Goal: Feedback & Contribution: Contribute content

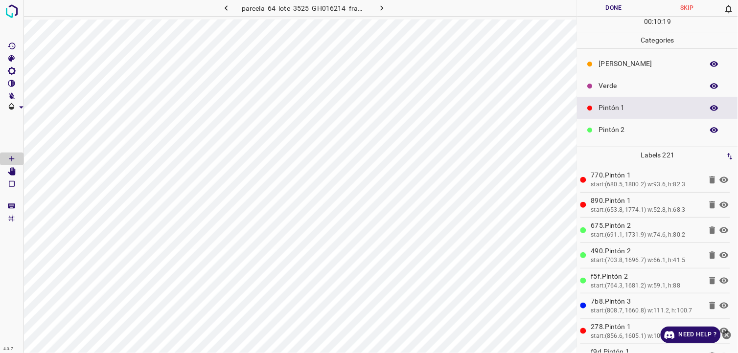
click at [649, 69] on div "[PERSON_NAME]" at bounding box center [657, 64] width 160 height 22
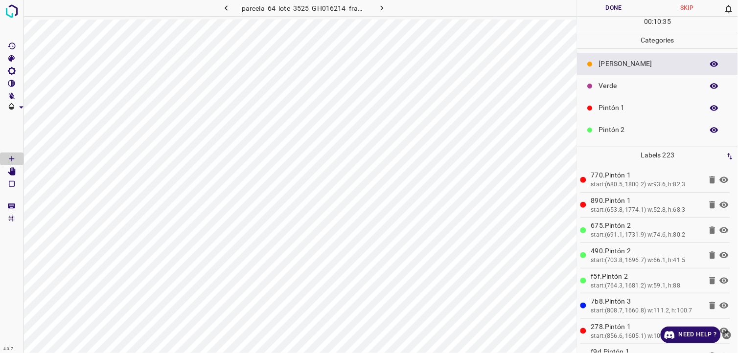
scroll to position [86, 0]
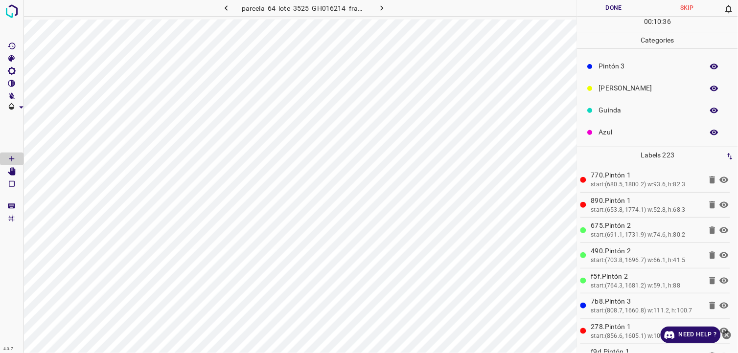
click at [619, 129] on p "Azul" at bounding box center [649, 132] width 100 height 10
click at [628, 113] on p "Pintón 1" at bounding box center [649, 108] width 100 height 10
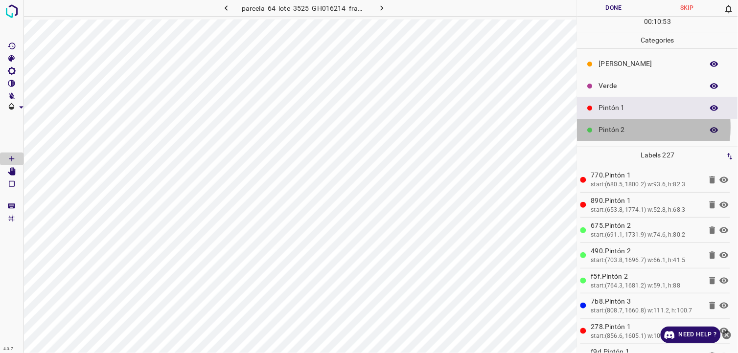
drag, startPoint x: 613, startPoint y: 128, endPoint x: 619, endPoint y: 123, distance: 8.4
click at [619, 123] on div "Pintón 2" at bounding box center [657, 130] width 160 height 22
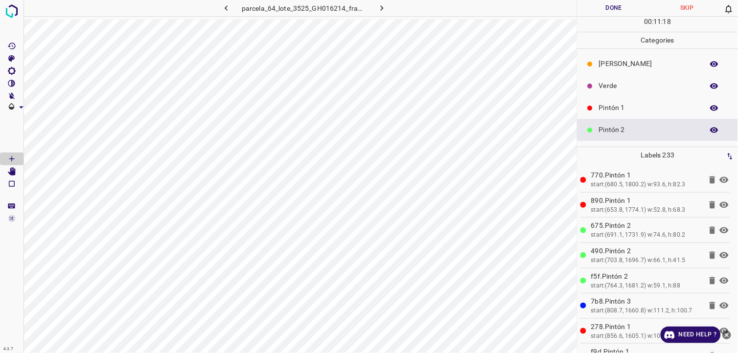
drag, startPoint x: 641, startPoint y: 97, endPoint x: 648, endPoint y: 101, distance: 8.1
click at [648, 101] on div "Pintón 1" at bounding box center [657, 108] width 160 height 22
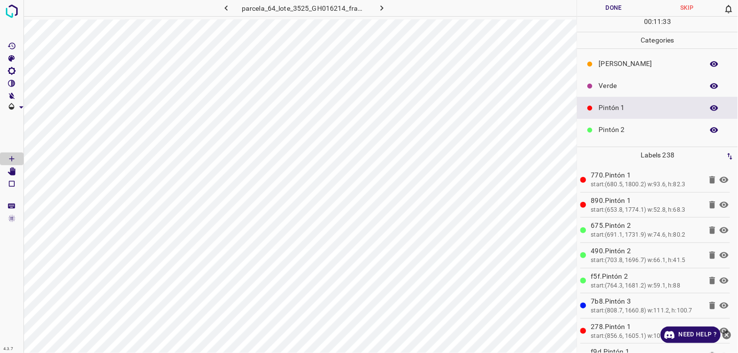
click at [588, 90] on div at bounding box center [590, 86] width 10 height 10
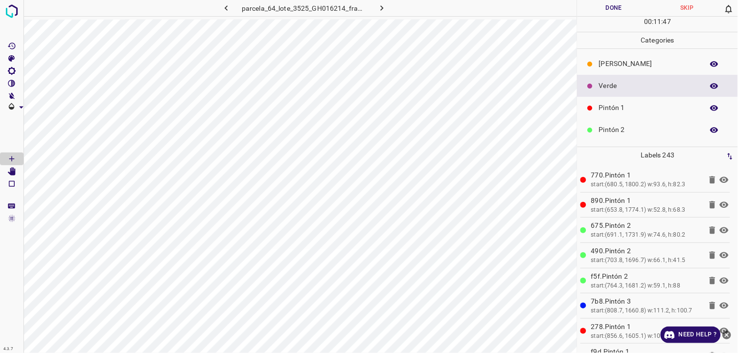
click at [643, 105] on p "Pintón 1" at bounding box center [649, 108] width 100 height 10
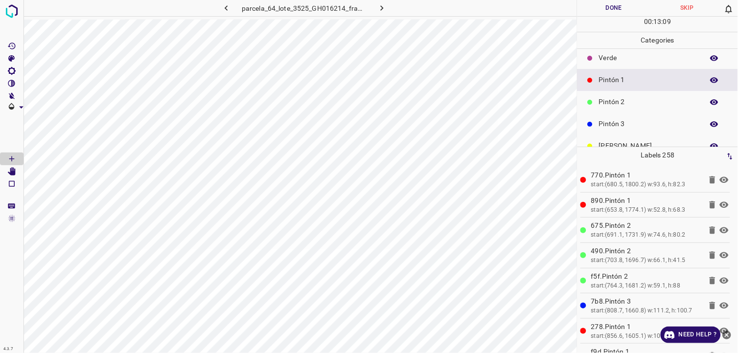
scroll to position [54, 0]
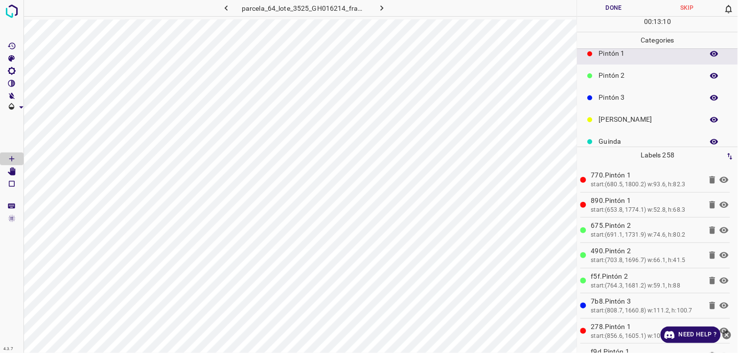
click at [632, 84] on div "Pintón 2" at bounding box center [657, 76] width 160 height 22
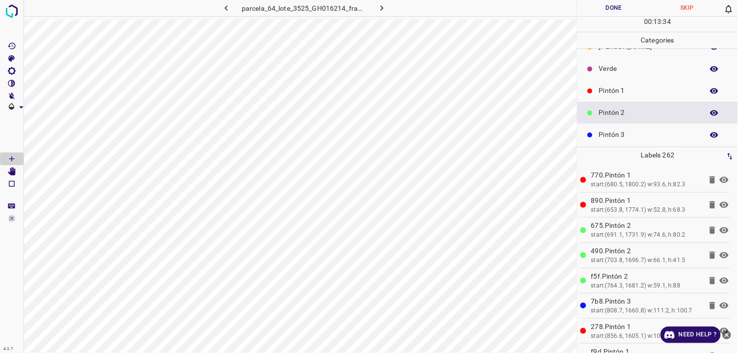
scroll to position [0, 0]
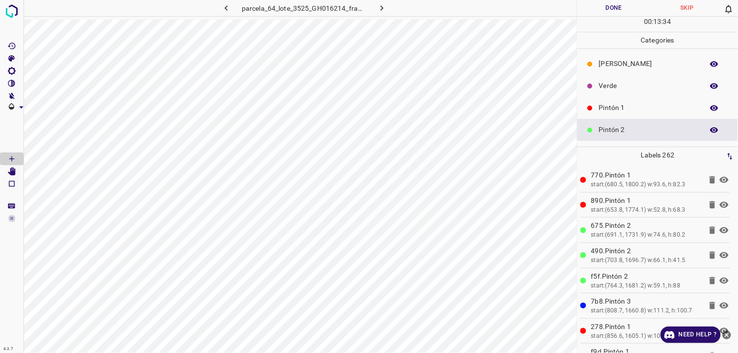
click at [615, 92] on div "Verde" at bounding box center [657, 86] width 160 height 22
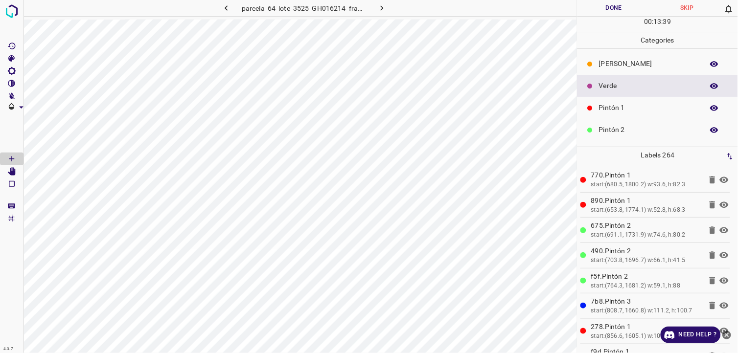
click at [621, 117] on div "Pintón 1" at bounding box center [657, 108] width 160 height 22
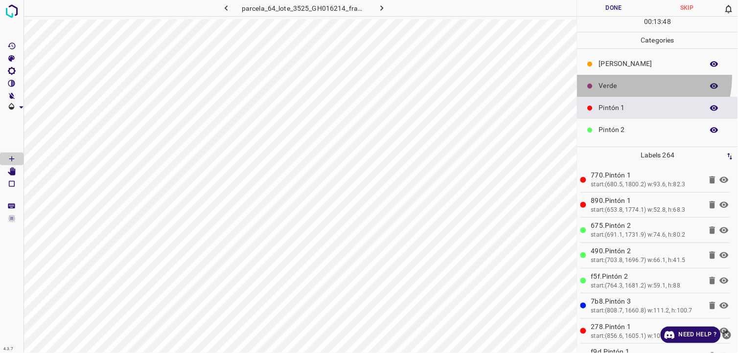
click at [645, 79] on div "Verde" at bounding box center [657, 86] width 160 height 22
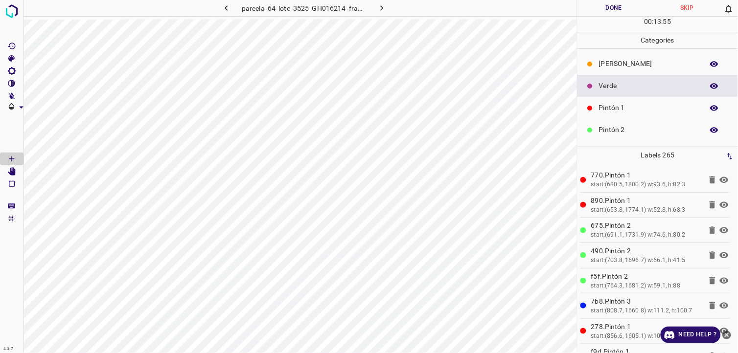
click at [607, 62] on p "[PERSON_NAME]" at bounding box center [649, 64] width 100 height 10
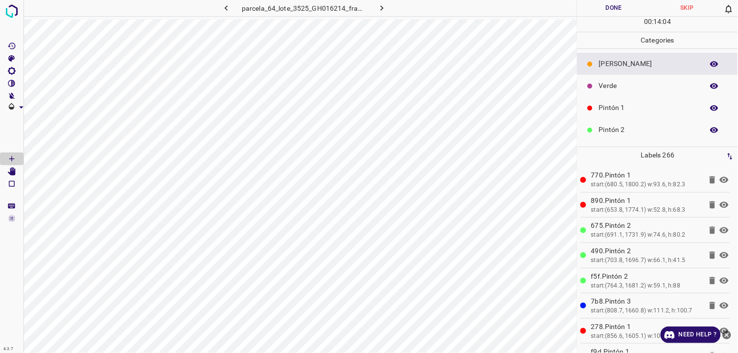
click at [661, 79] on div "Verde" at bounding box center [657, 86] width 160 height 22
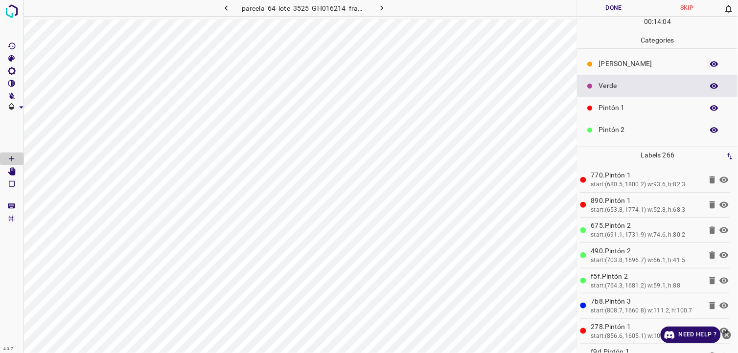
click at [640, 103] on p "Pintón 1" at bounding box center [649, 108] width 100 height 10
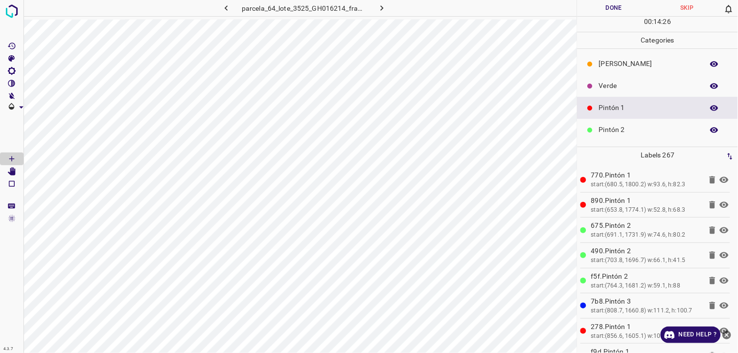
click at [619, 136] on div "Pintón 2" at bounding box center [657, 130] width 160 height 22
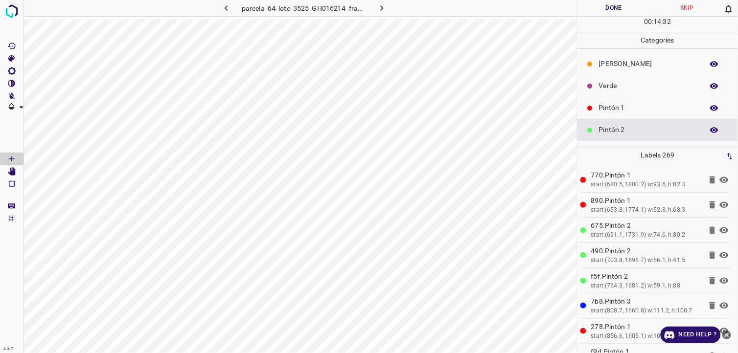
click at [651, 81] on p "Verde" at bounding box center [649, 86] width 100 height 10
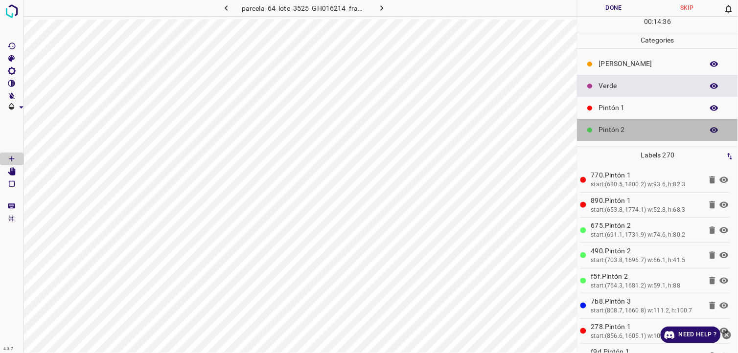
click at [661, 126] on p "Pintón 2" at bounding box center [649, 130] width 100 height 10
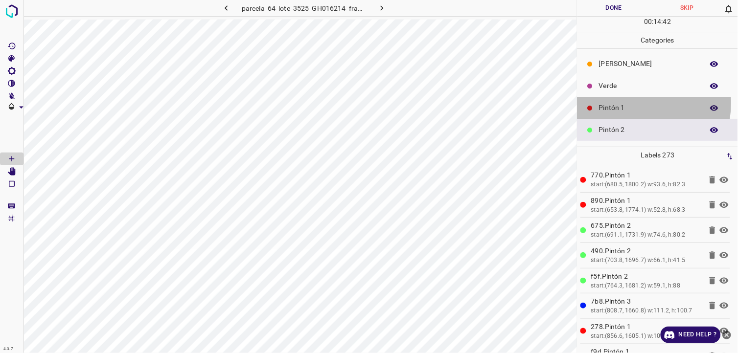
click at [631, 103] on p "Pintón 1" at bounding box center [649, 108] width 100 height 10
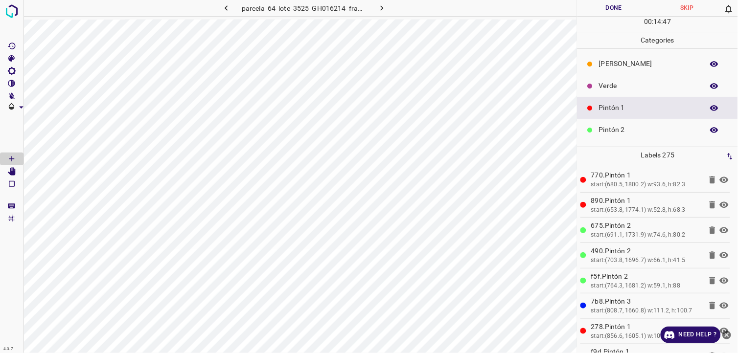
click at [631, 79] on div "Verde" at bounding box center [657, 86] width 160 height 22
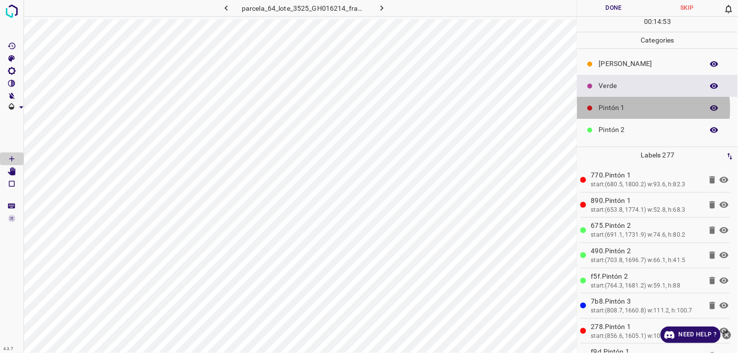
click at [624, 109] on p "Pintón 1" at bounding box center [649, 108] width 100 height 10
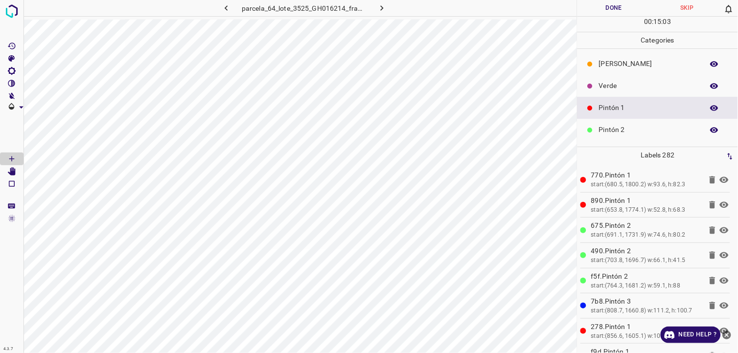
click at [632, 130] on p "Pintón 2" at bounding box center [649, 130] width 100 height 10
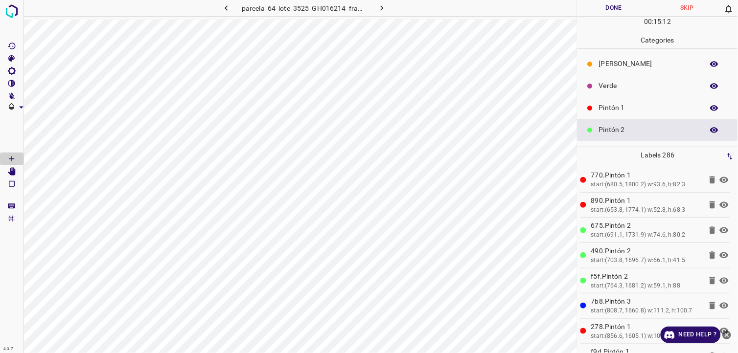
click at [659, 104] on p "Pintón 1" at bounding box center [649, 108] width 100 height 10
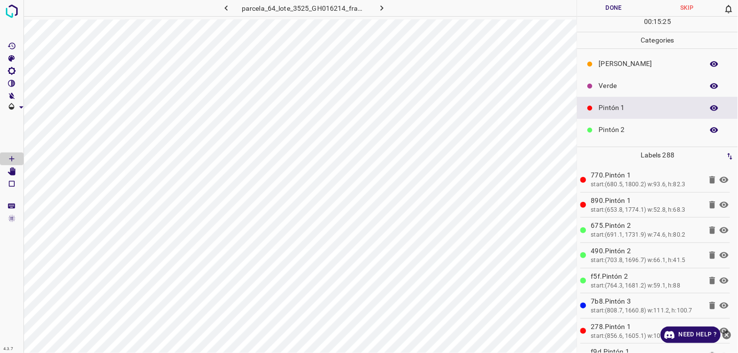
scroll to position [54, 0]
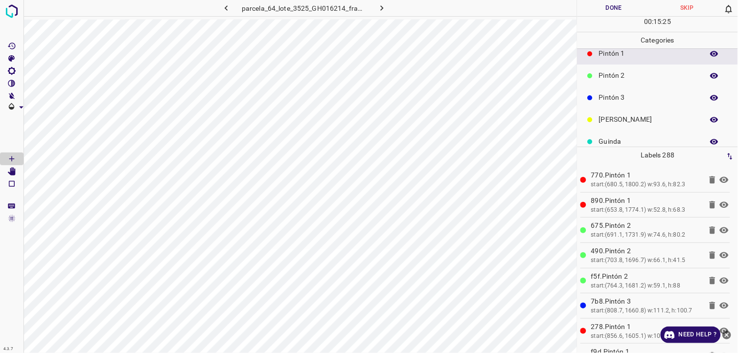
click at [644, 89] on div "Pintón 3" at bounding box center [657, 98] width 160 height 22
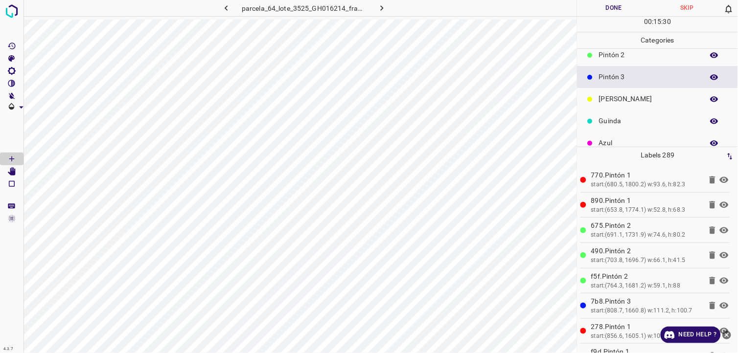
scroll to position [86, 0]
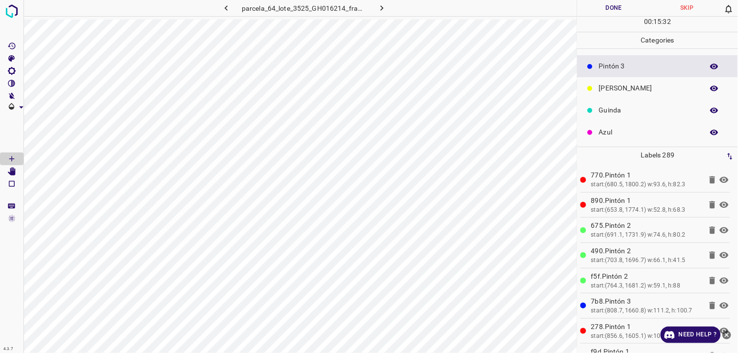
click at [618, 129] on p "Azul" at bounding box center [649, 132] width 100 height 10
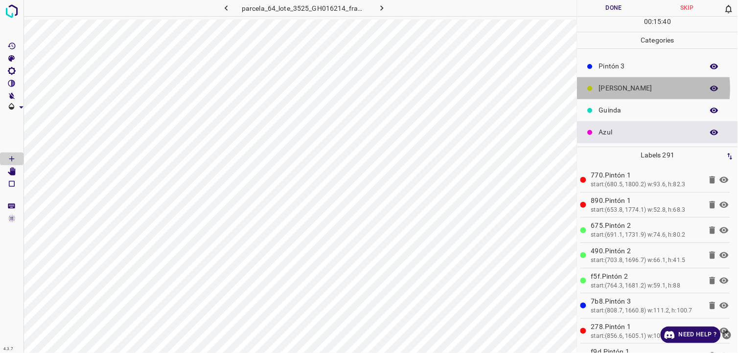
click at [633, 88] on p "[PERSON_NAME]" at bounding box center [649, 88] width 100 height 10
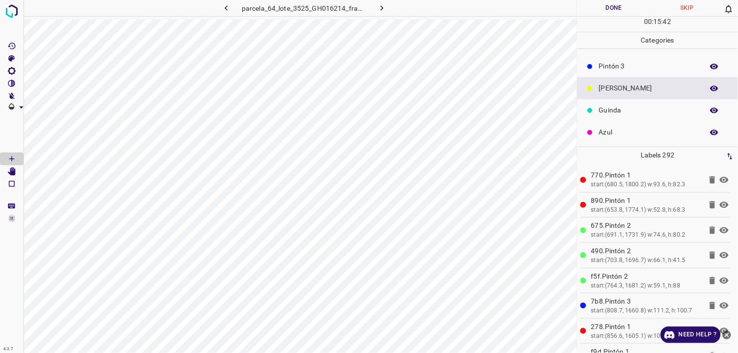
click at [623, 115] on div "Guinda" at bounding box center [657, 110] width 160 height 22
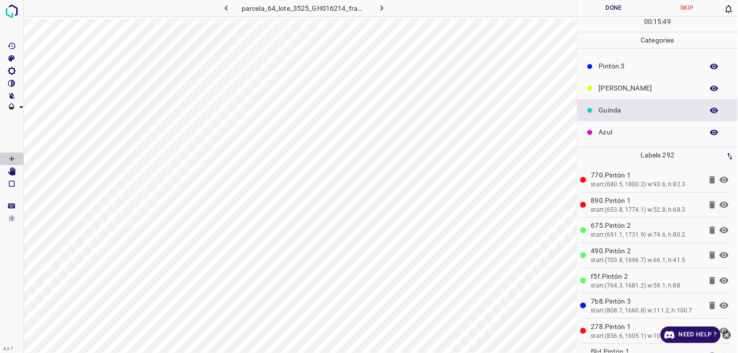
click at [669, 124] on div "Azul" at bounding box center [657, 132] width 160 height 22
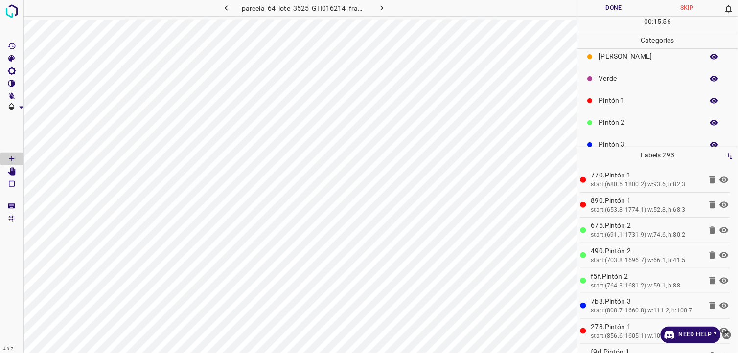
scroll to position [0, 0]
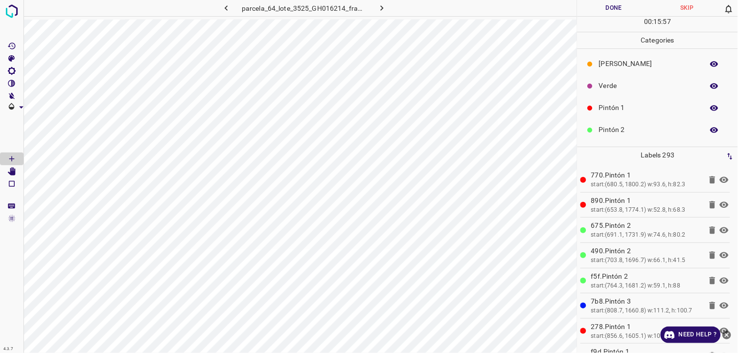
click at [618, 115] on div "Pintón 1" at bounding box center [657, 108] width 160 height 22
click at [618, 129] on p "Pintón 2" at bounding box center [649, 130] width 100 height 10
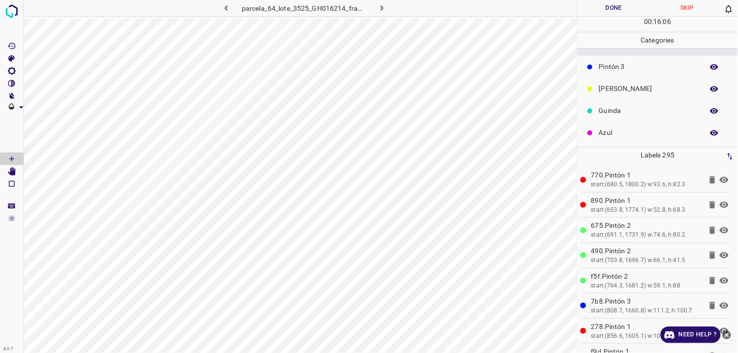
scroll to position [86, 0]
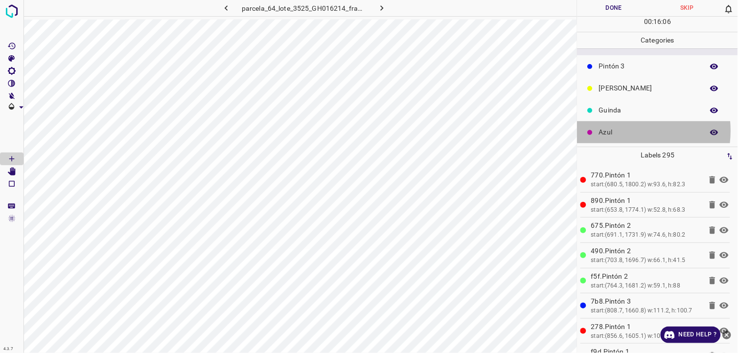
click at [618, 131] on p "Azul" at bounding box center [649, 132] width 100 height 10
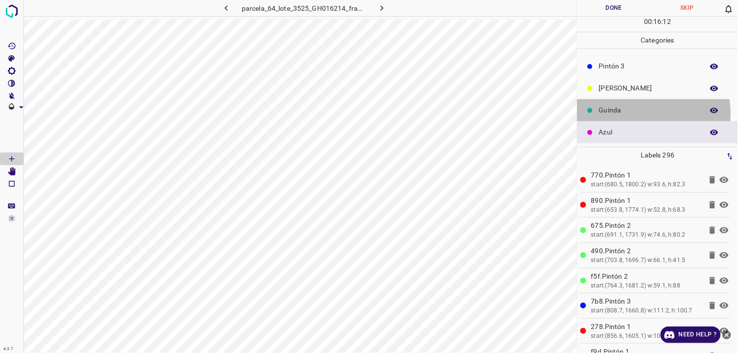
click at [649, 113] on p "Guinda" at bounding box center [649, 110] width 100 height 10
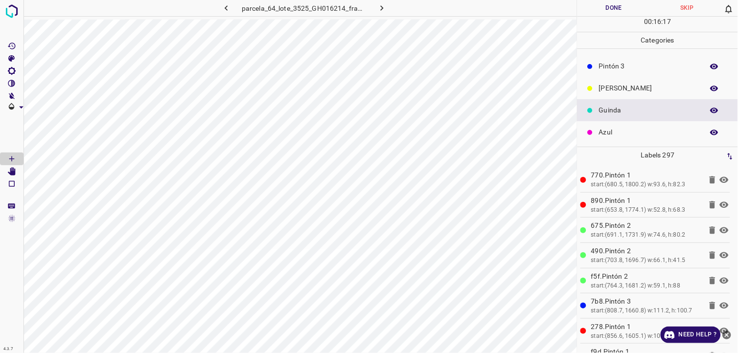
scroll to position [31, 0]
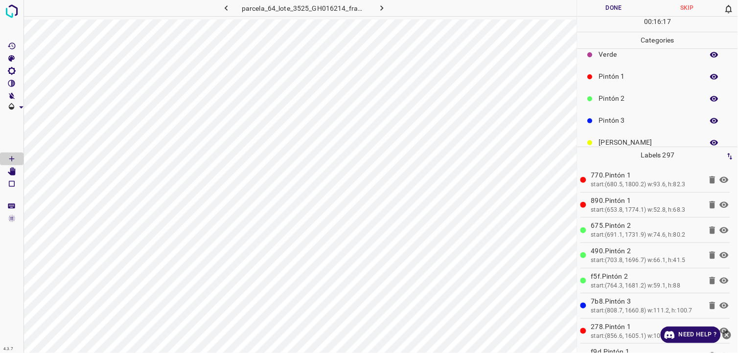
click at [633, 87] on div "Pintón 1" at bounding box center [657, 77] width 160 height 22
click at [620, 103] on p "Pintón 2" at bounding box center [649, 98] width 100 height 10
click at [619, 81] on p "Pintón 1" at bounding box center [649, 76] width 100 height 10
click at [642, 104] on div "Pintón 2" at bounding box center [657, 99] width 160 height 22
click at [602, 110] on div "Pintón 3" at bounding box center [657, 121] width 160 height 22
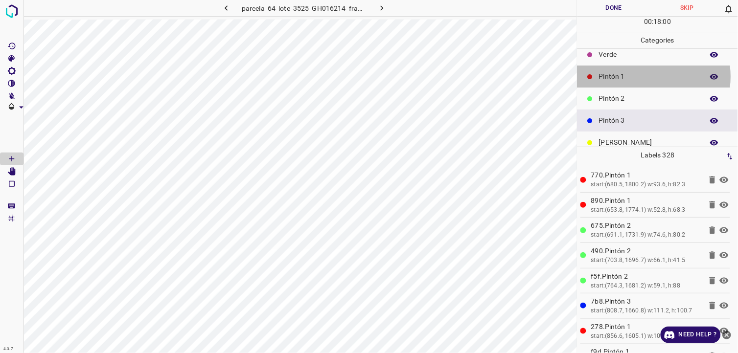
click at [644, 76] on p "Pintón 1" at bounding box center [649, 76] width 100 height 10
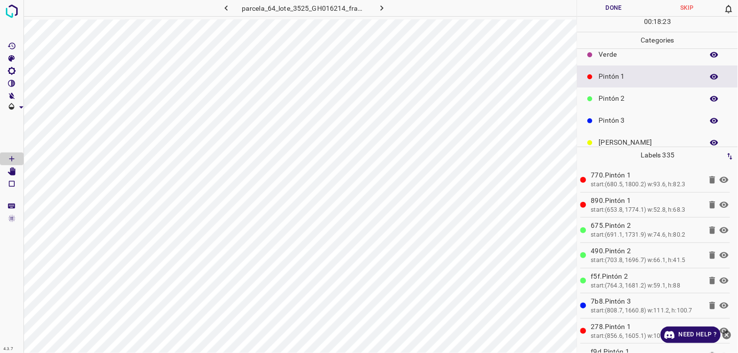
click at [617, 108] on div "Pintón 2" at bounding box center [657, 99] width 160 height 22
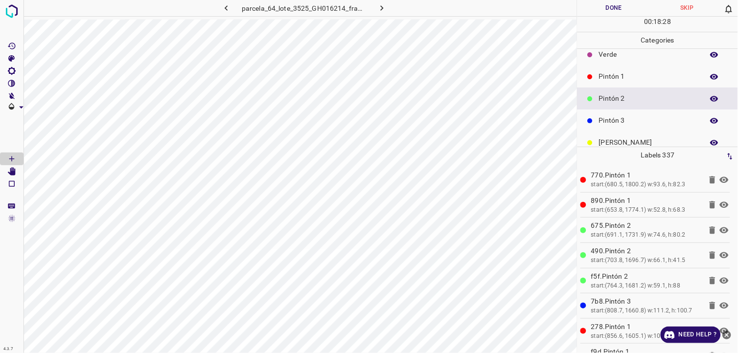
scroll to position [0, 0]
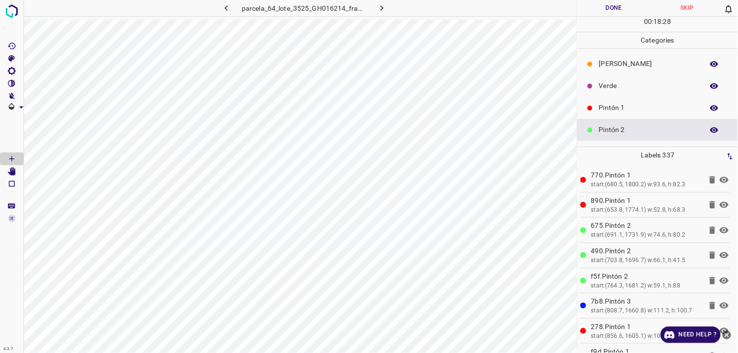
click at [632, 84] on p "Verde" at bounding box center [649, 86] width 100 height 10
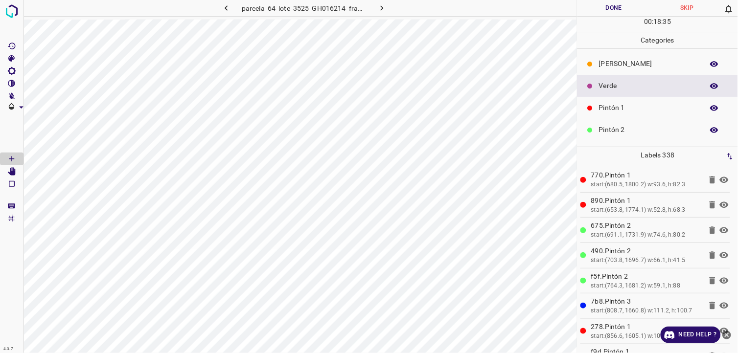
click at [617, 116] on div "Pintón 1" at bounding box center [657, 108] width 160 height 22
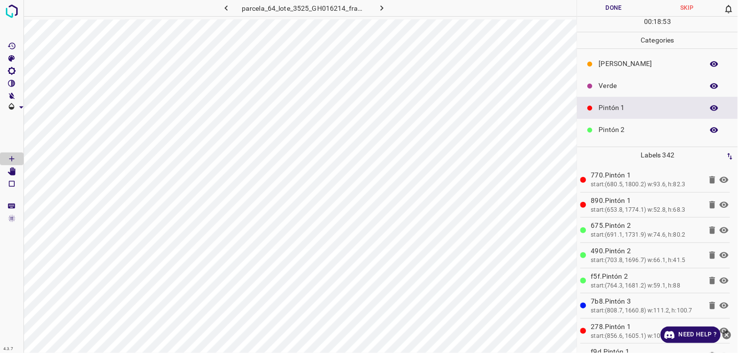
click at [663, 117] on div "Pintón 1" at bounding box center [657, 108] width 160 height 22
click at [661, 130] on p "Pintón 2" at bounding box center [649, 130] width 100 height 10
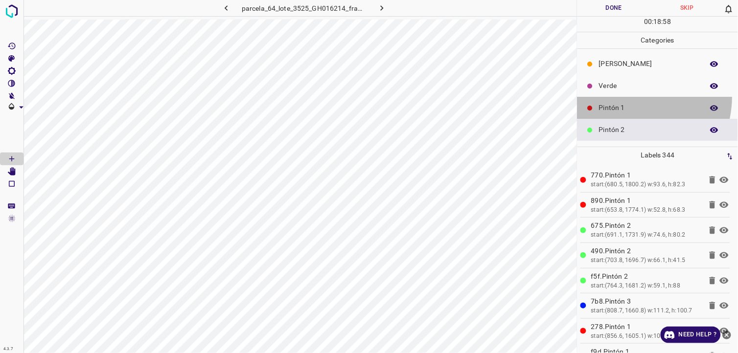
click at [624, 98] on div "Pintón 1" at bounding box center [657, 108] width 160 height 22
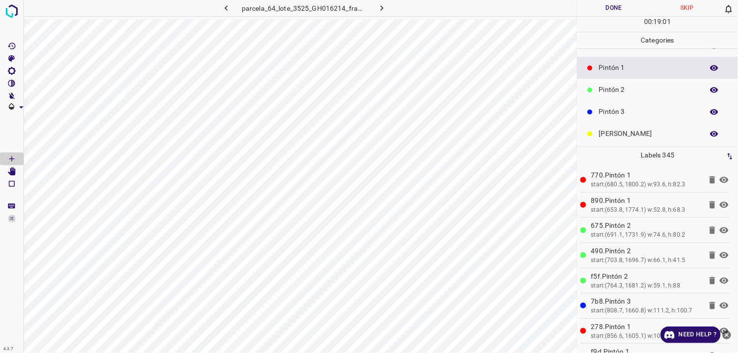
scroll to position [86, 0]
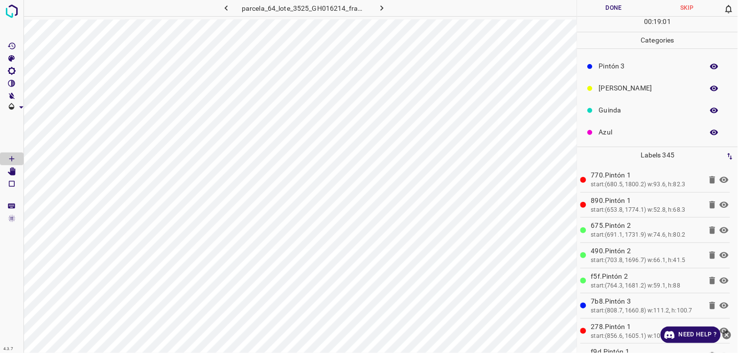
click at [627, 128] on p "Azul" at bounding box center [649, 132] width 100 height 10
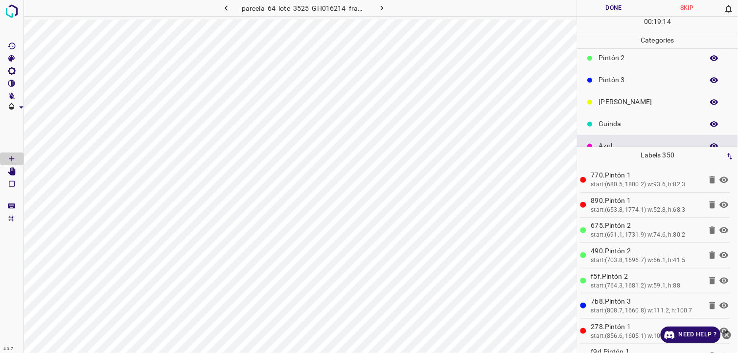
scroll to position [31, 0]
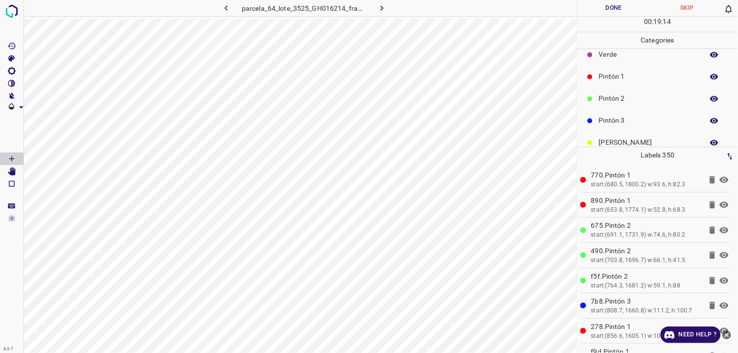
click at [604, 76] on p "Pintón 1" at bounding box center [649, 76] width 100 height 10
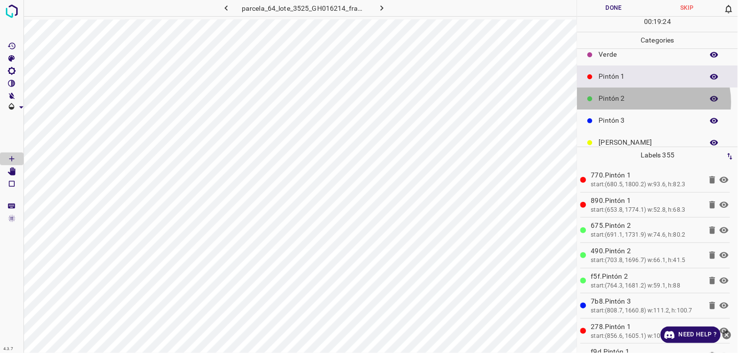
click at [654, 102] on p "Pintón 2" at bounding box center [649, 98] width 100 height 10
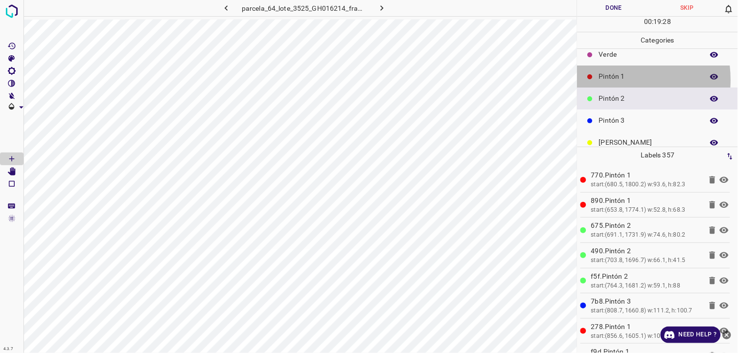
click at [605, 80] on p "Pintón 1" at bounding box center [649, 76] width 100 height 10
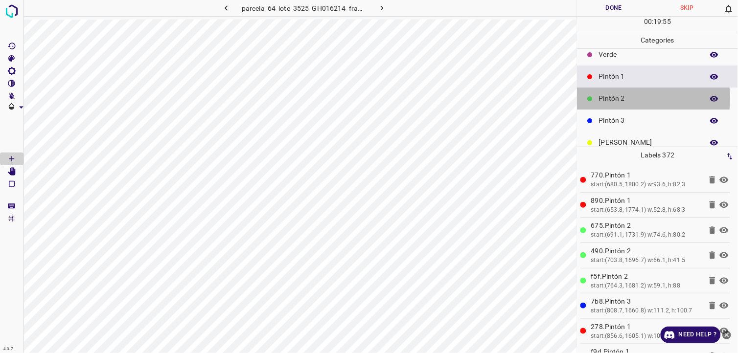
click at [633, 98] on p "Pintón 2" at bounding box center [649, 98] width 100 height 10
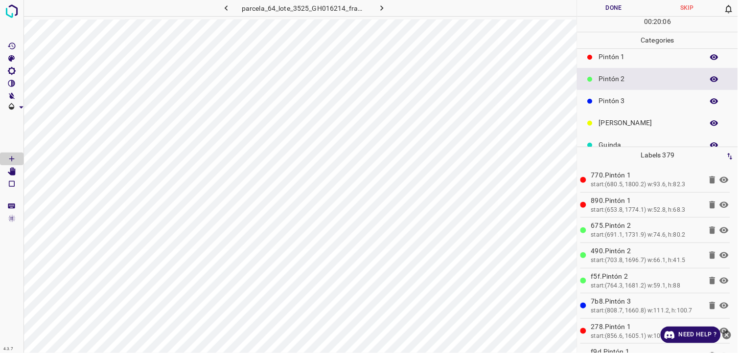
scroll to position [86, 0]
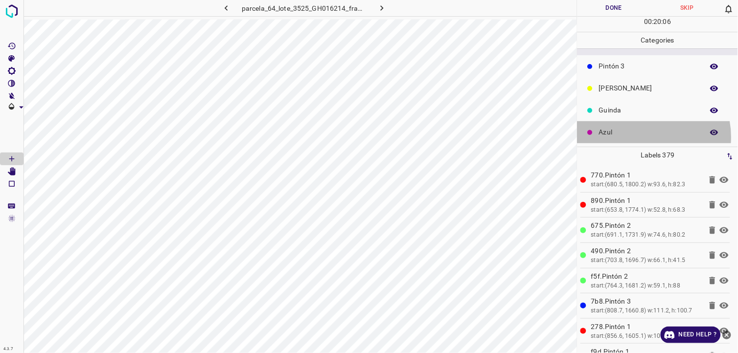
click at [640, 137] on p "Azul" at bounding box center [649, 132] width 100 height 10
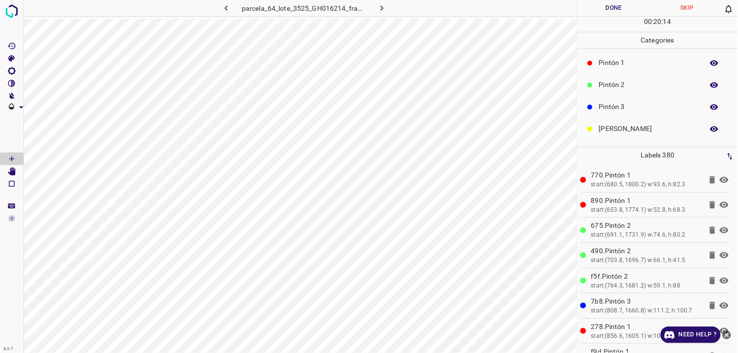
scroll to position [0, 0]
click at [640, 82] on p "Verde" at bounding box center [649, 86] width 100 height 10
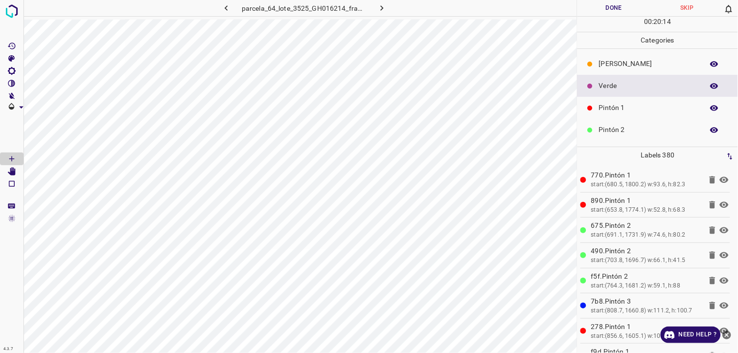
click at [639, 116] on div "Pintón 1" at bounding box center [657, 108] width 160 height 22
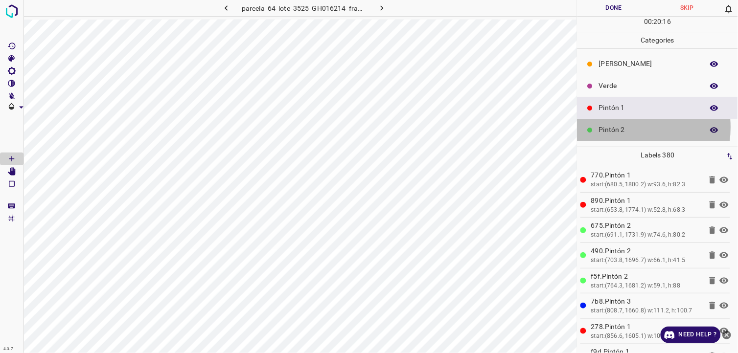
click at [618, 128] on p "Pintón 2" at bounding box center [649, 130] width 100 height 10
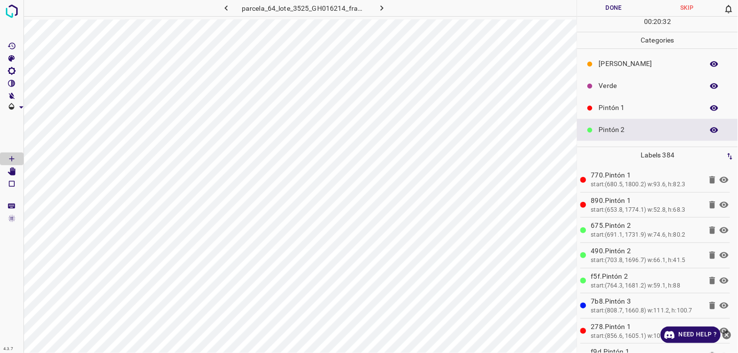
click at [618, 106] on p "Pintón 1" at bounding box center [649, 108] width 100 height 10
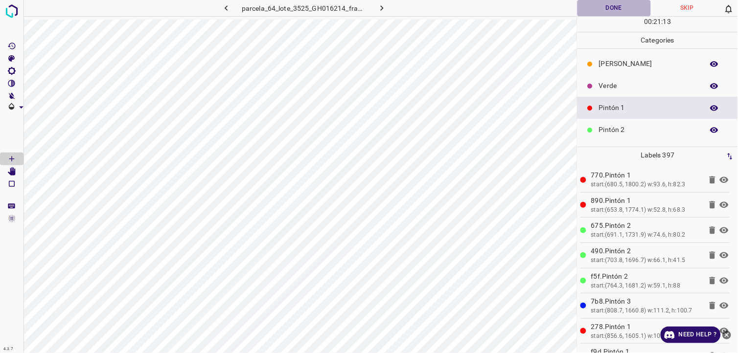
click at [610, 3] on button "Done" at bounding box center [613, 8] width 73 height 16
click at [626, 3] on button "Done" at bounding box center [613, 8] width 73 height 16
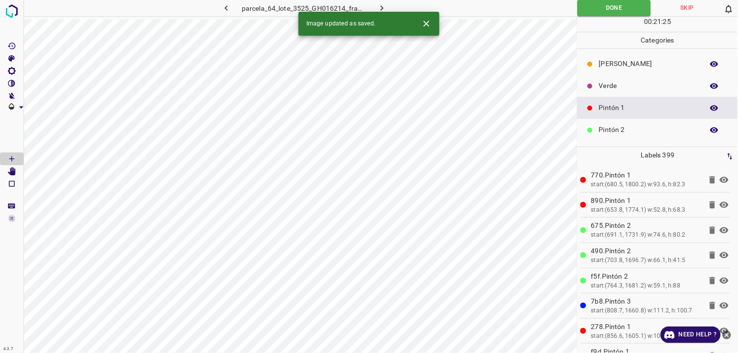
click at [389, 7] on button "button" at bounding box center [381, 8] width 31 height 16
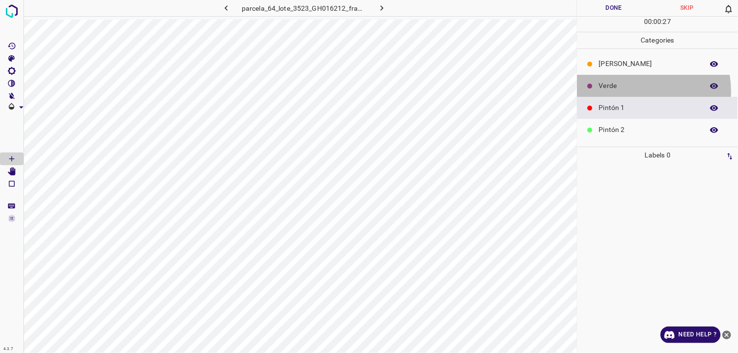
click at [628, 92] on div "Verde" at bounding box center [657, 86] width 160 height 22
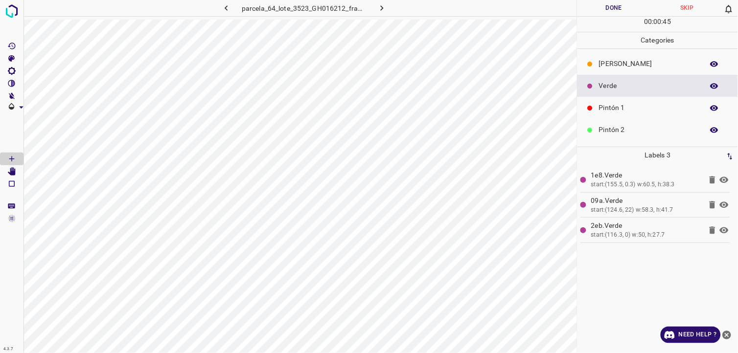
click at [631, 69] on p "[PERSON_NAME]" at bounding box center [649, 64] width 100 height 10
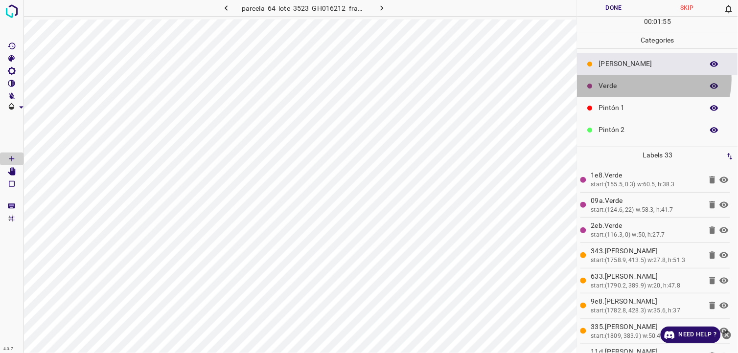
click at [652, 80] on div "Verde" at bounding box center [657, 86] width 160 height 22
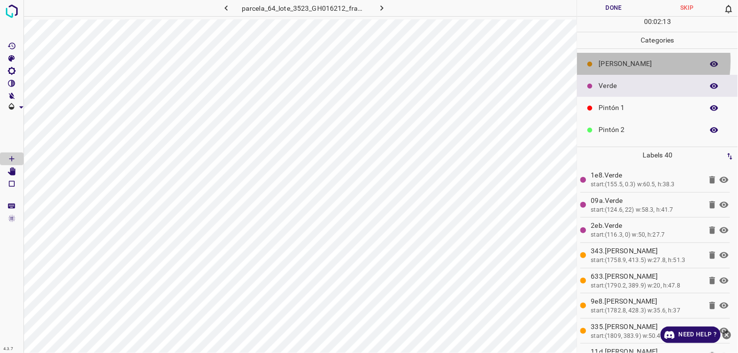
click at [615, 61] on p "[PERSON_NAME]" at bounding box center [649, 64] width 100 height 10
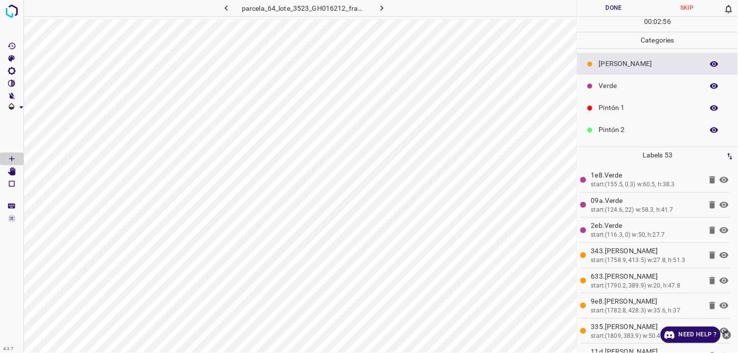
click at [606, 9] on button "Done" at bounding box center [613, 8] width 73 height 16
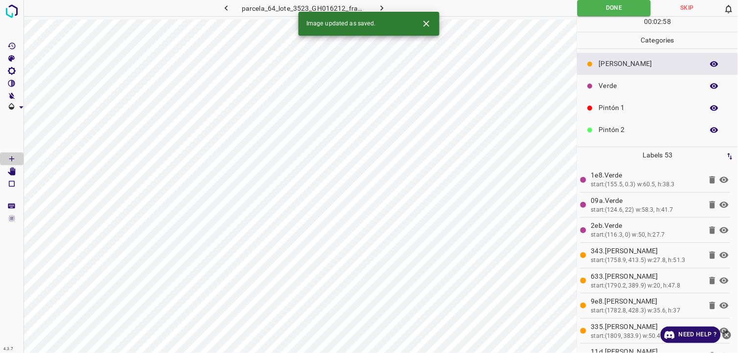
click at [376, 6] on button "button" at bounding box center [381, 8] width 31 height 16
